Goal: Obtain resource: Download file/media

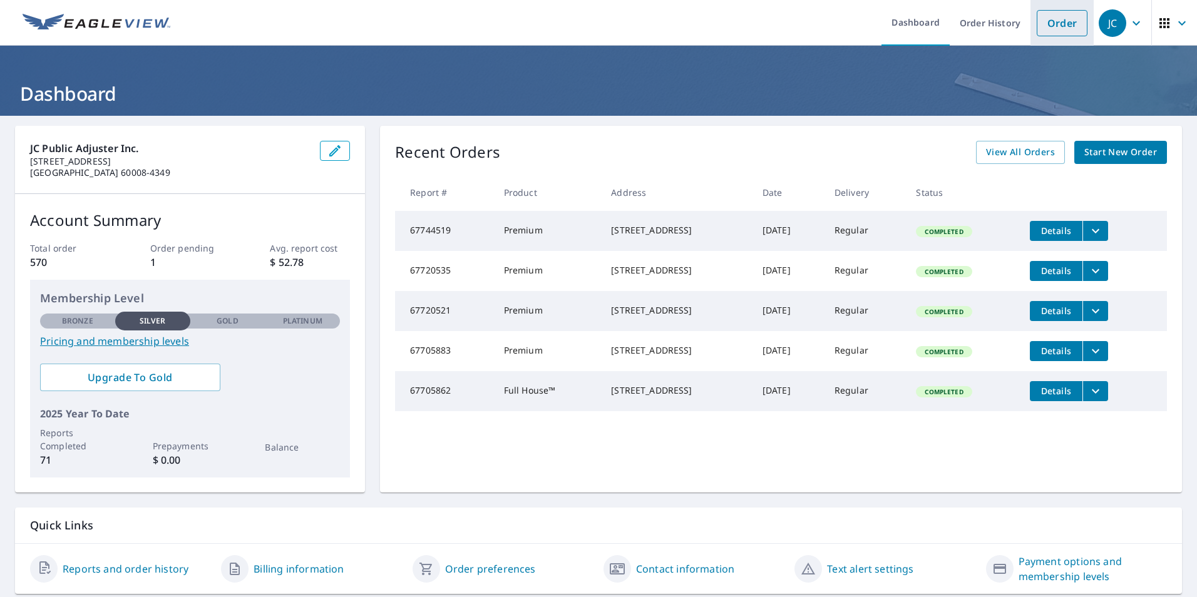
click at [1051, 29] on link "Order" at bounding box center [1062, 23] width 51 height 26
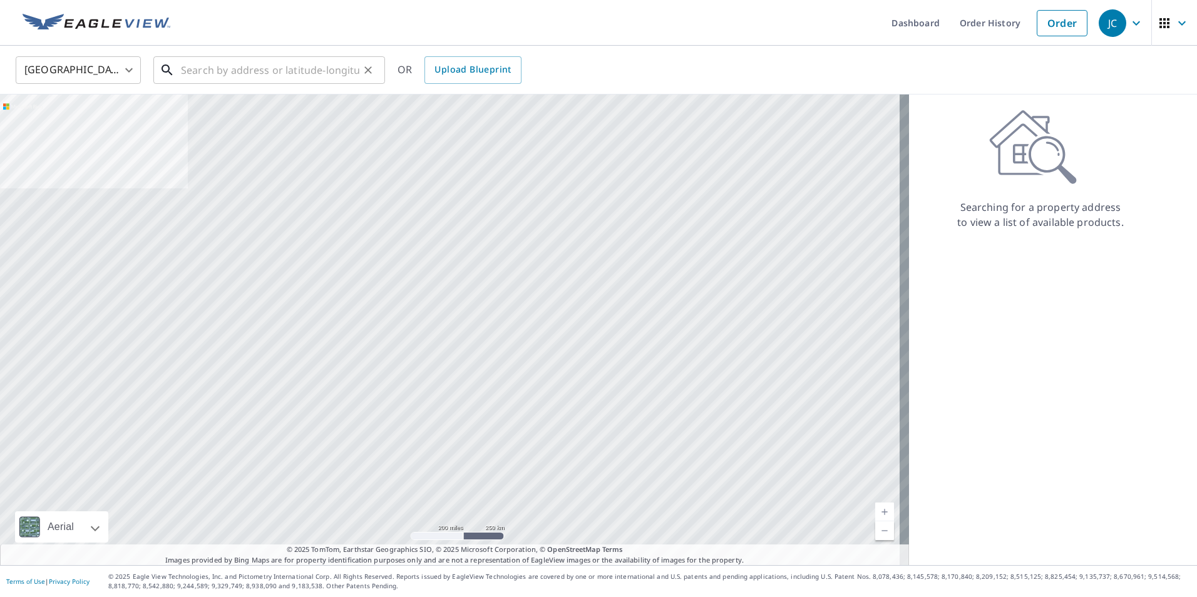
click at [333, 71] on input "text" at bounding box center [270, 70] width 178 height 35
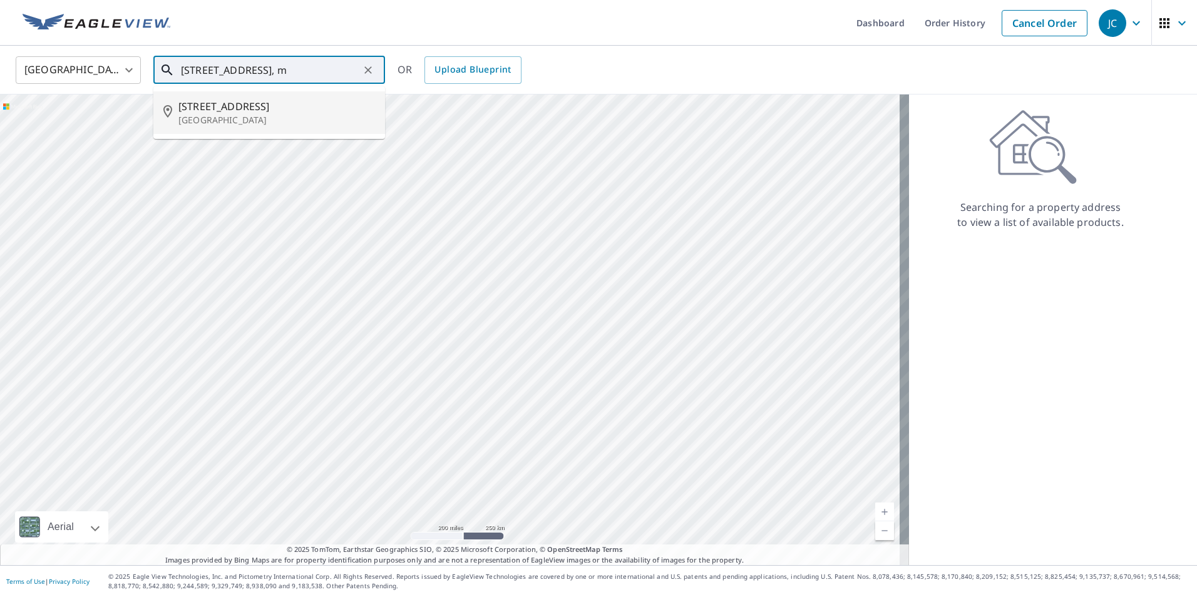
click at [314, 114] on p "[GEOGRAPHIC_DATA]" at bounding box center [276, 120] width 197 height 13
type input "[STREET_ADDRESS]"
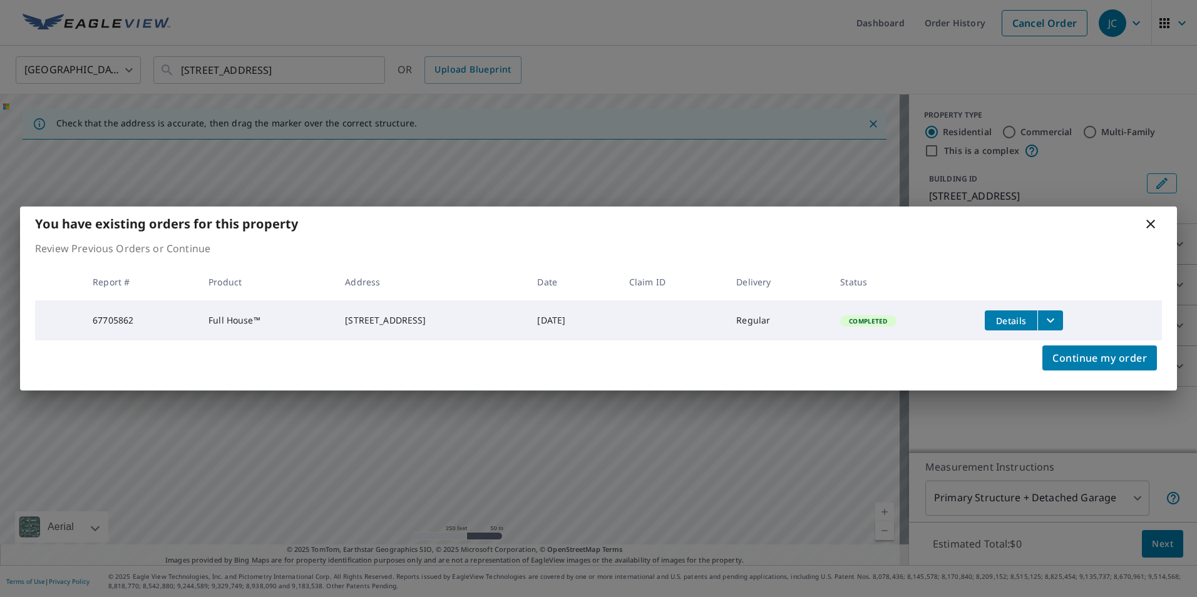
click at [1027, 317] on span "Details" at bounding box center [1011, 321] width 38 height 12
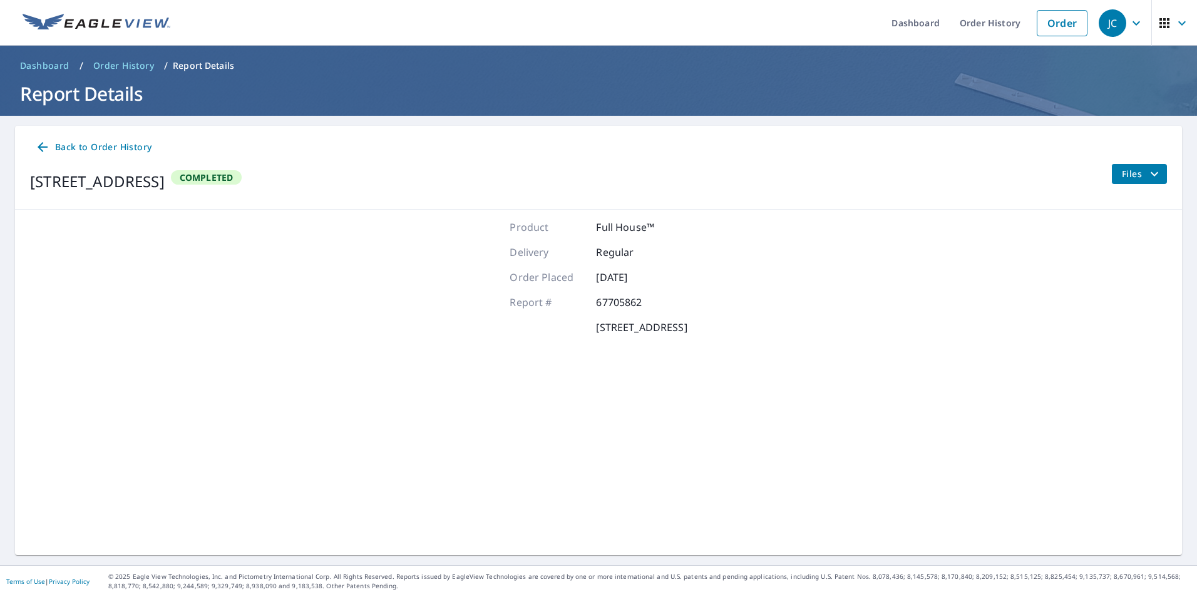
click at [1122, 176] on span "Files" at bounding box center [1142, 174] width 40 height 15
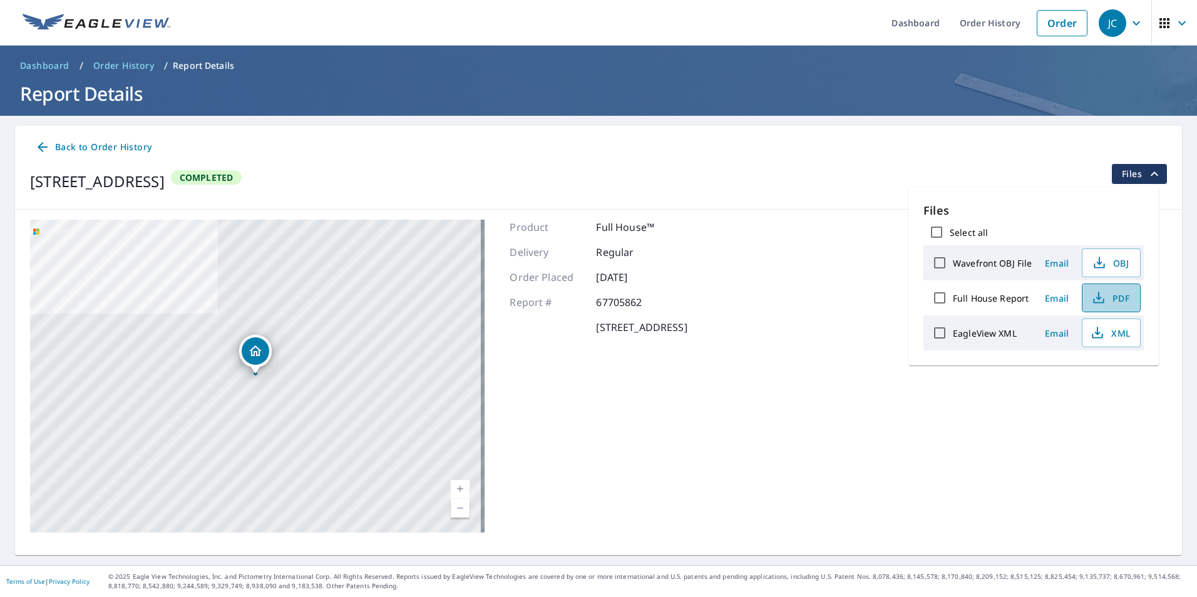
click at [1098, 304] on icon "button" at bounding box center [1098, 298] width 15 height 15
